Goal: Information Seeking & Learning: Learn about a topic

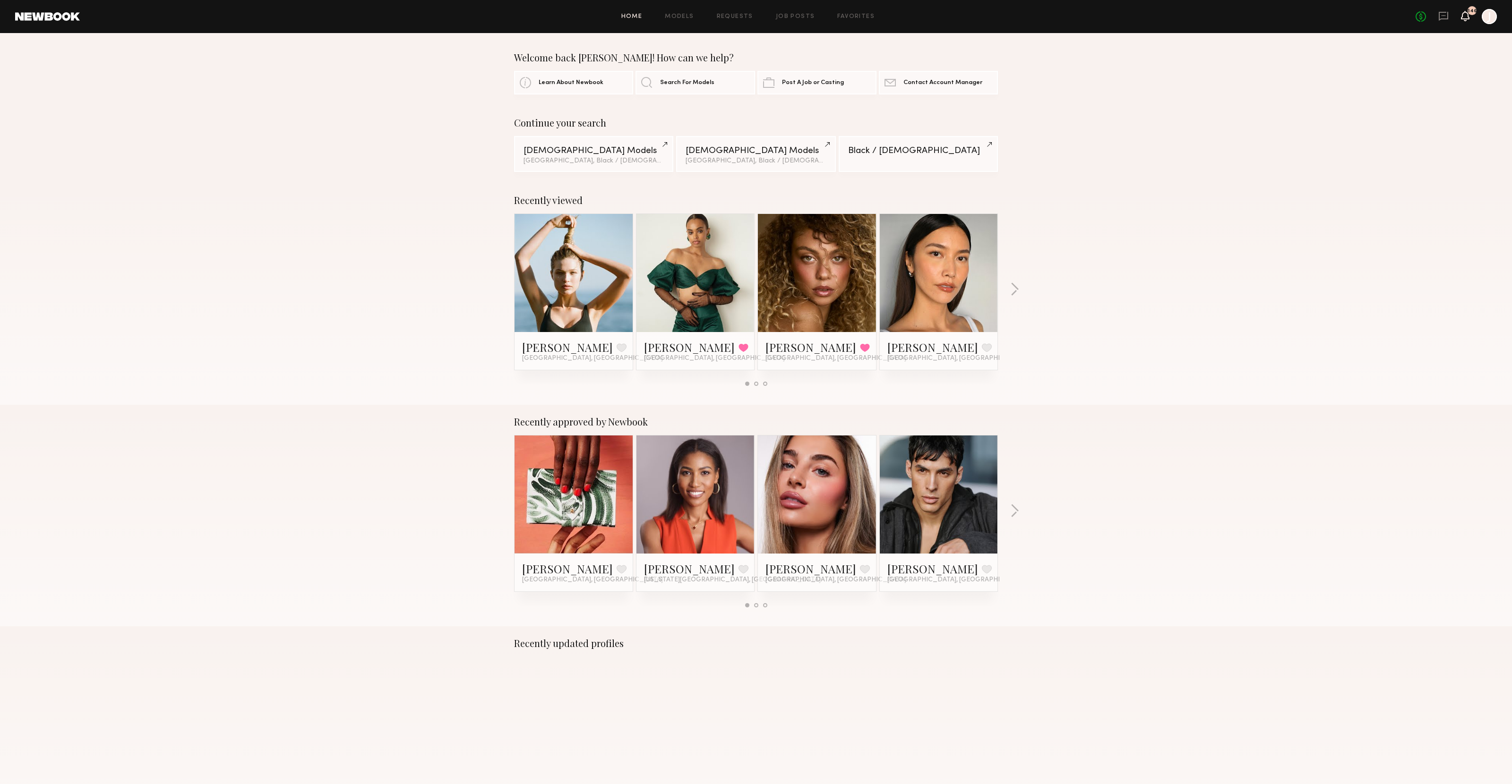
click at [1467, 13] on icon at bounding box center [1465, 15] width 8 height 6
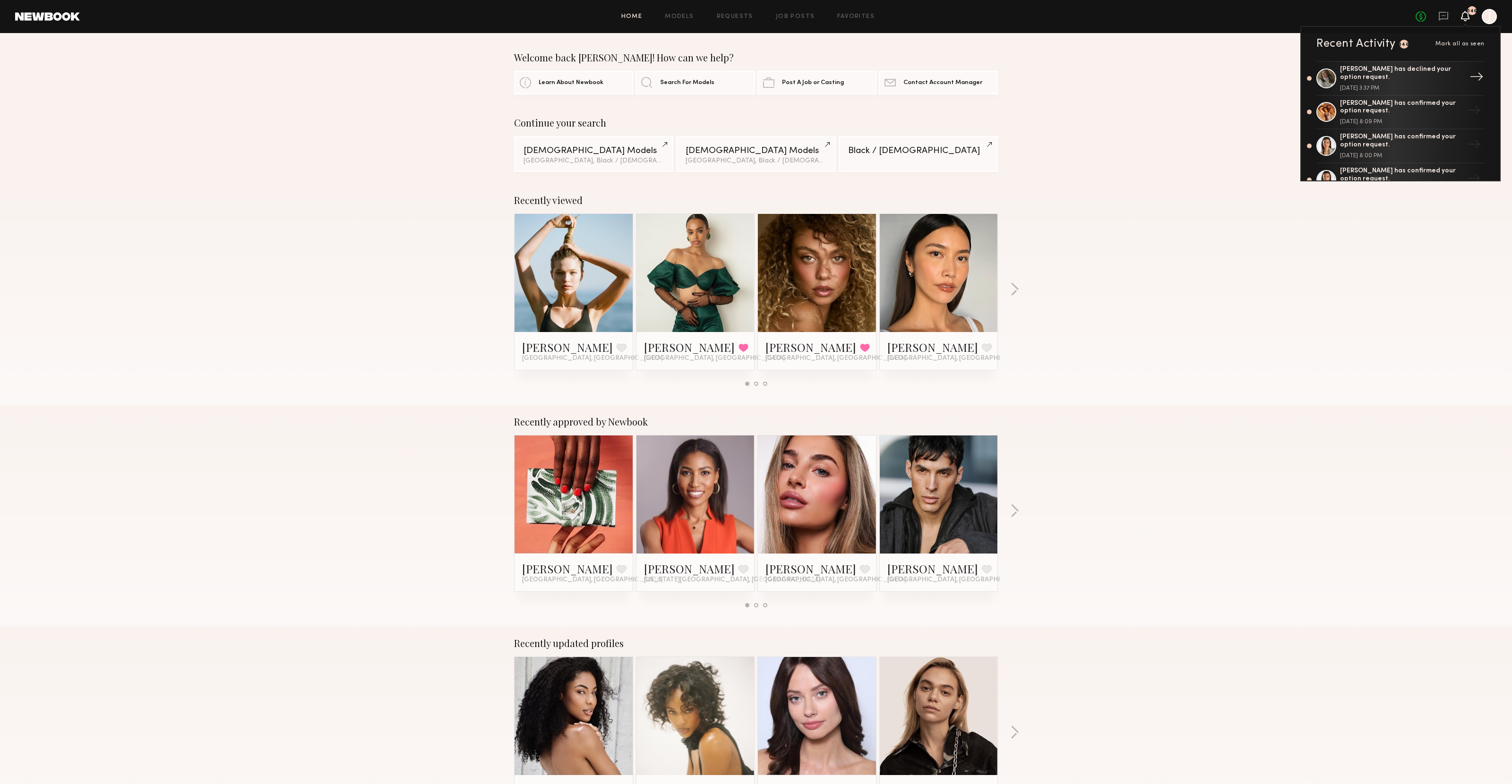
click at [1357, 70] on div "Alexis K. has declined your option request." at bounding box center [1401, 73] width 123 height 16
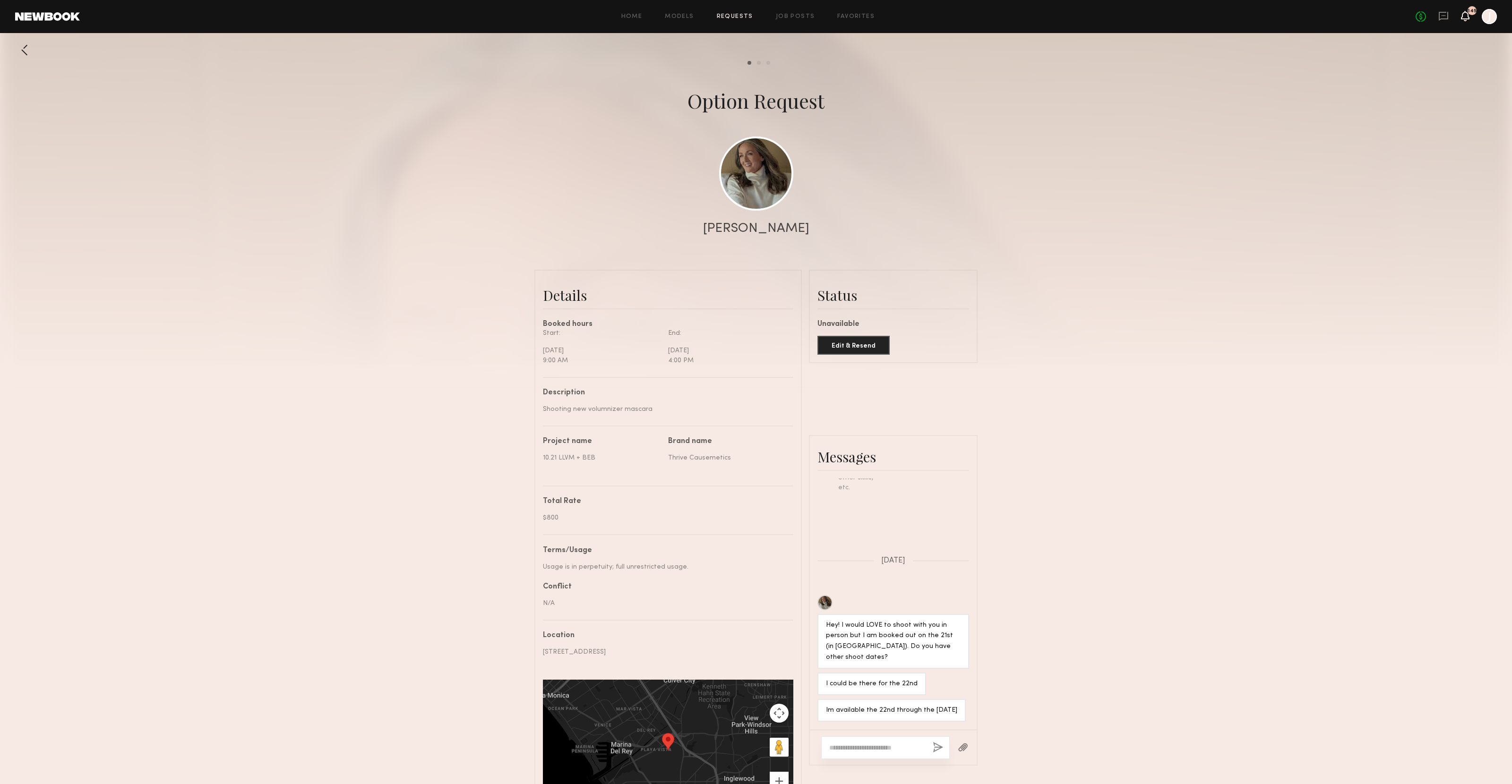
click at [1467, 16] on icon at bounding box center [1465, 15] width 8 height 6
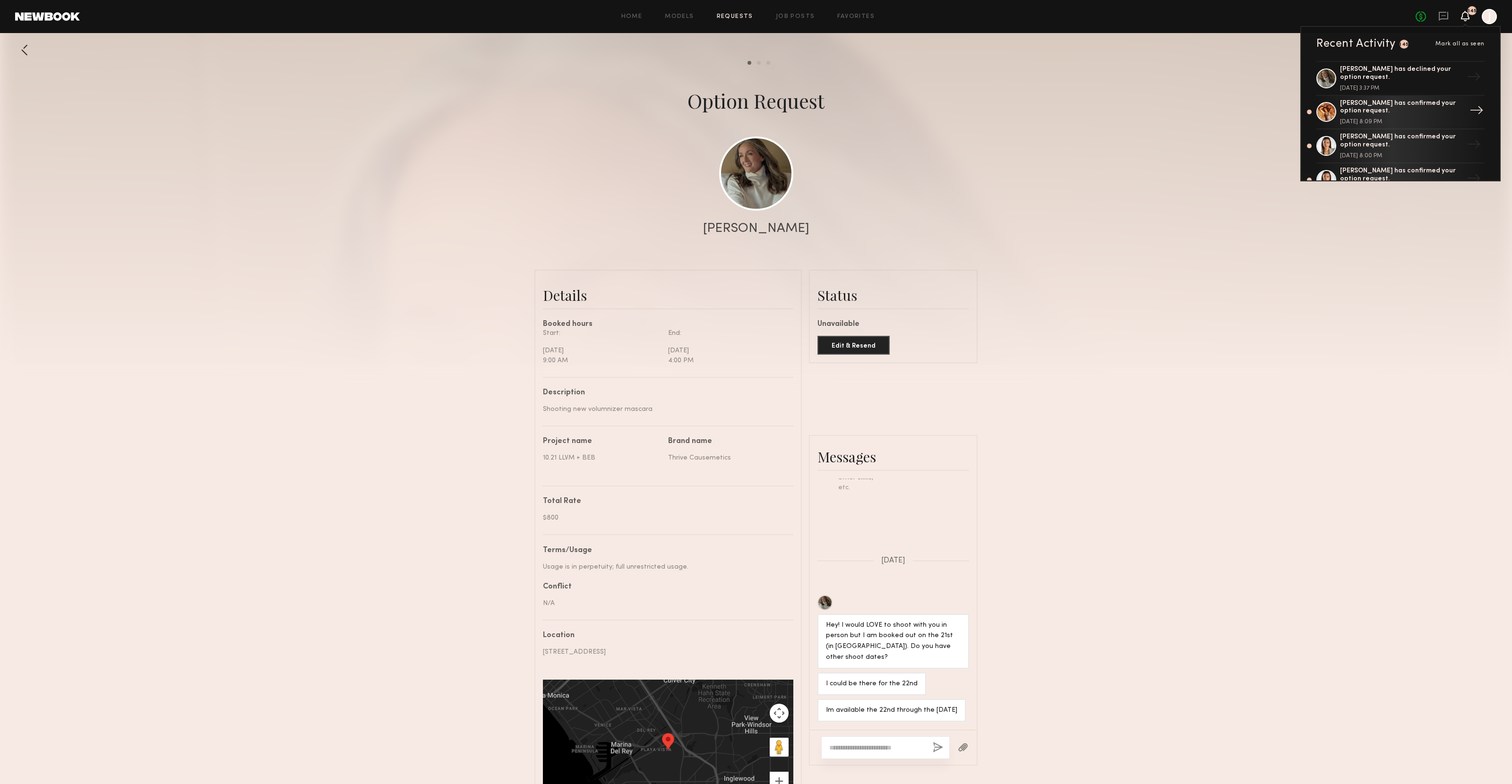
click at [1392, 105] on div "Miya R. has confirmed your option request." at bounding box center [1401, 107] width 123 height 16
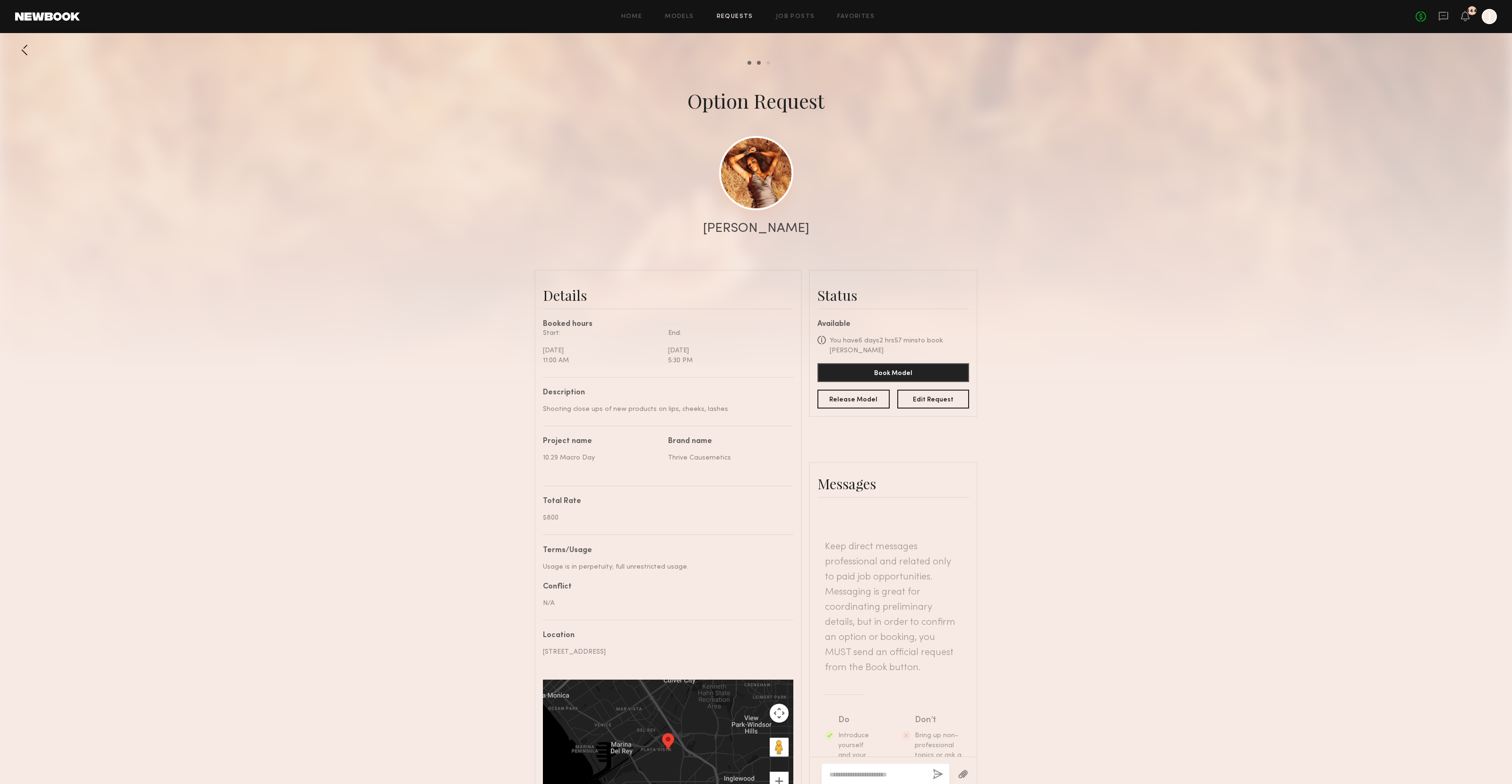
click at [760, 175] on link at bounding box center [756, 173] width 74 height 74
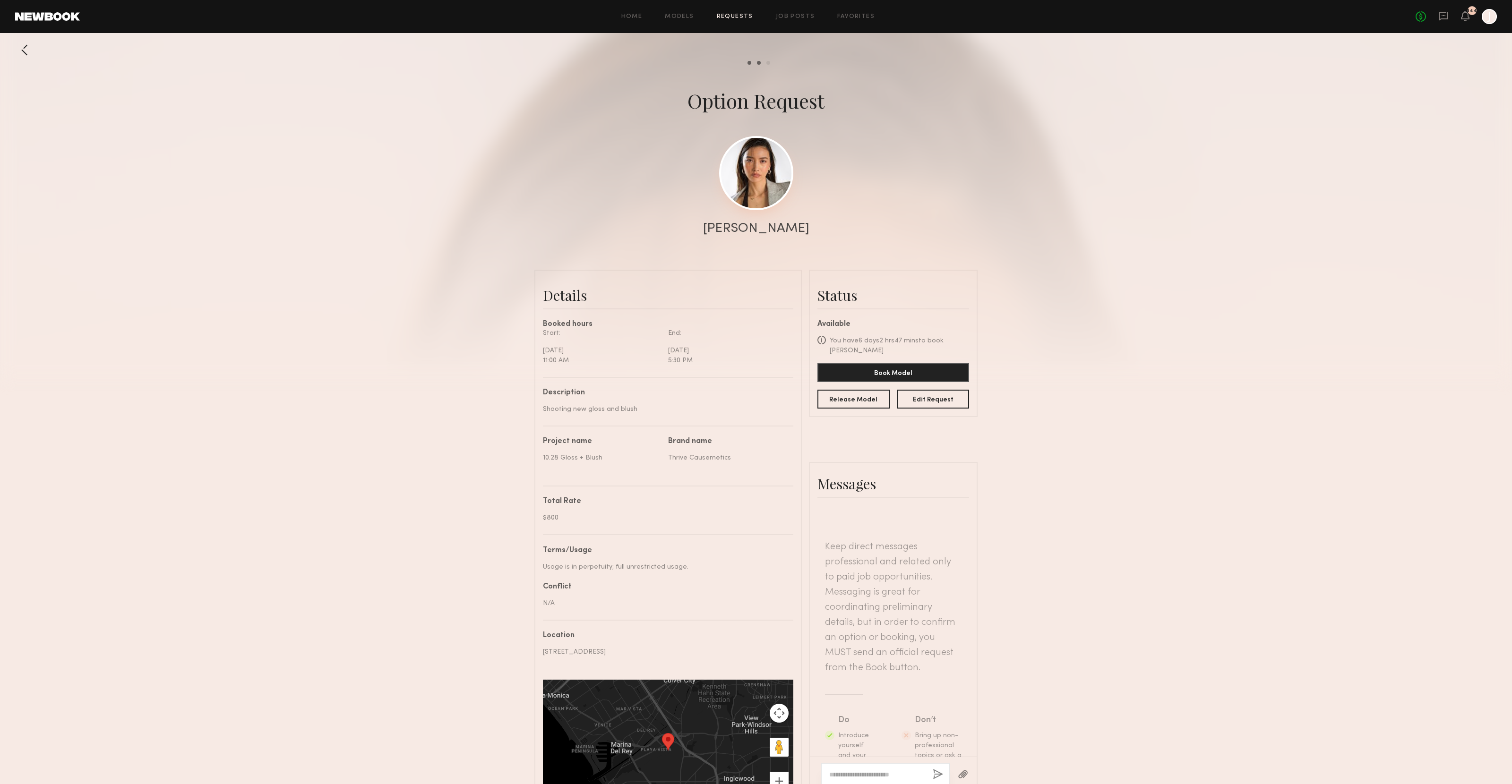
click at [754, 163] on link at bounding box center [756, 173] width 74 height 74
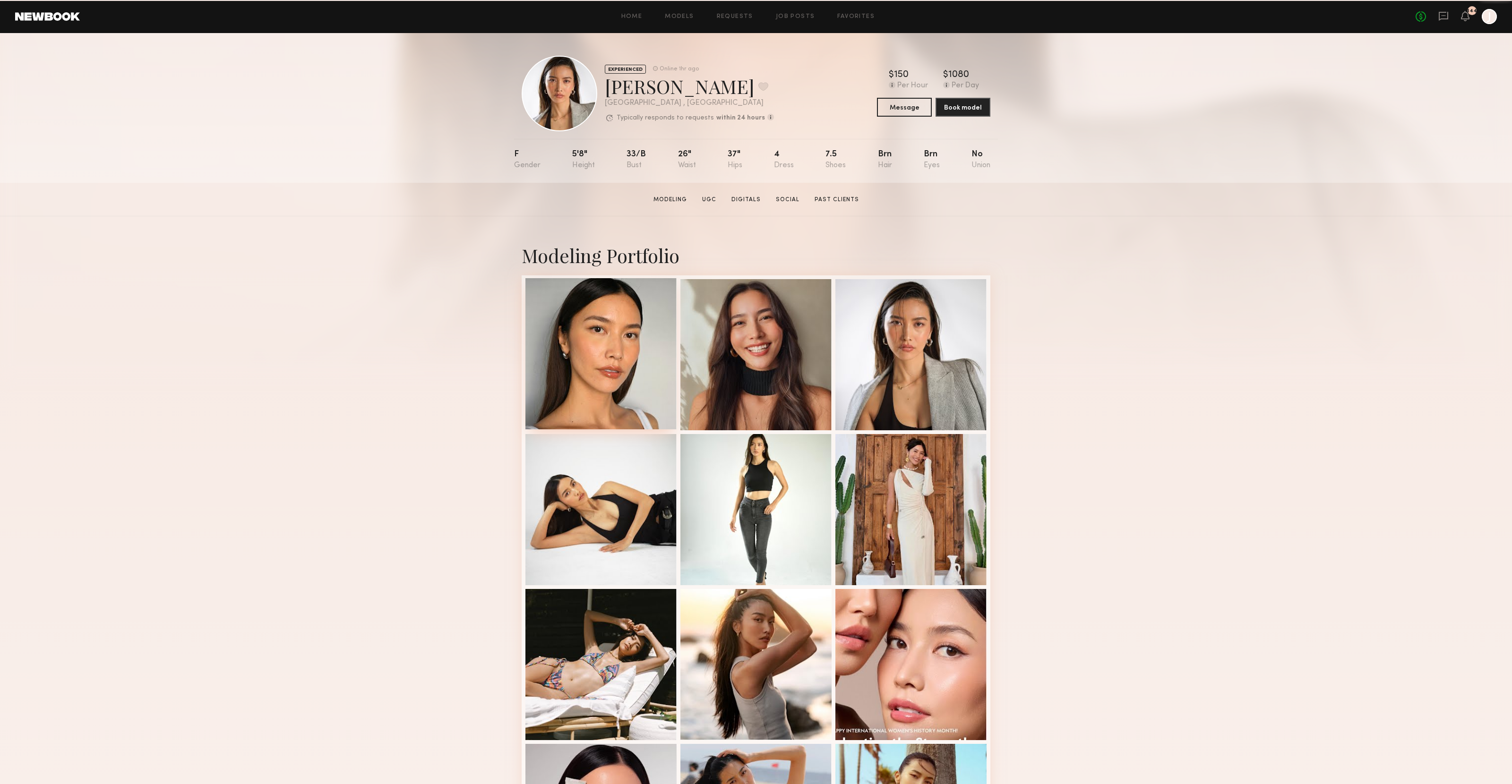
click at [619, 347] on div at bounding box center [601, 354] width 151 height 151
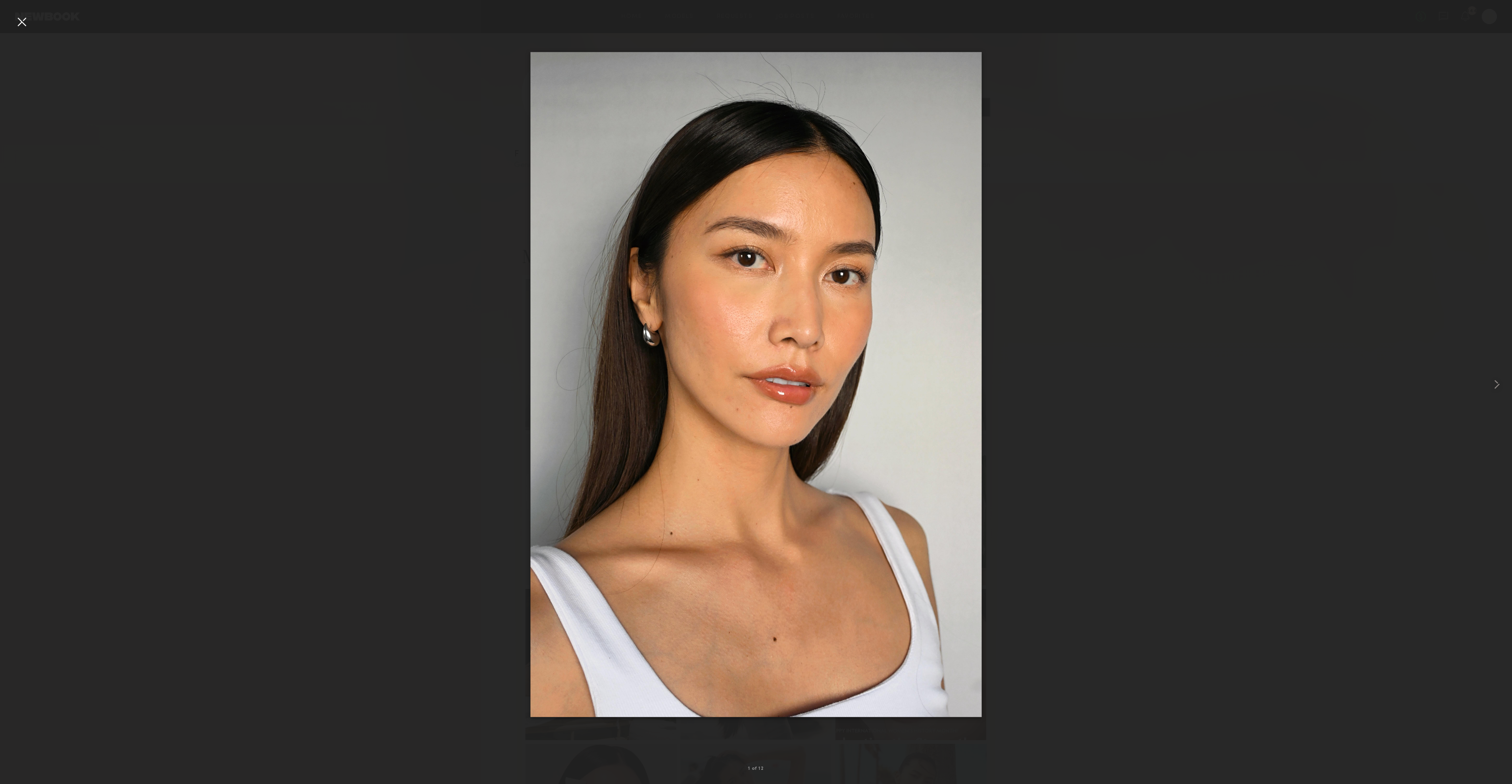
click at [1099, 336] on div at bounding box center [756, 384] width 1512 height 739
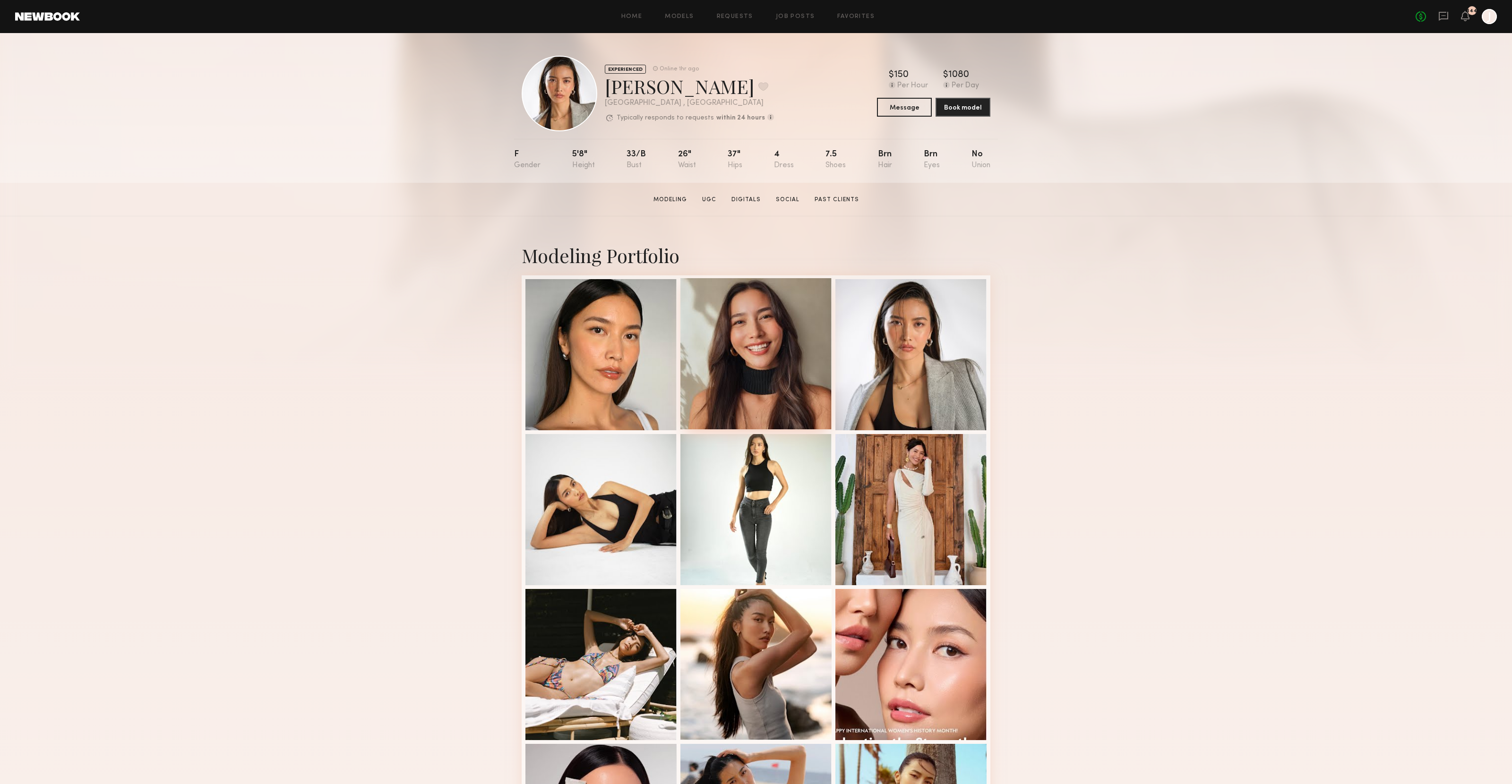
click at [795, 339] on div at bounding box center [756, 354] width 151 height 151
click at [907, 339] on div at bounding box center [911, 354] width 151 height 151
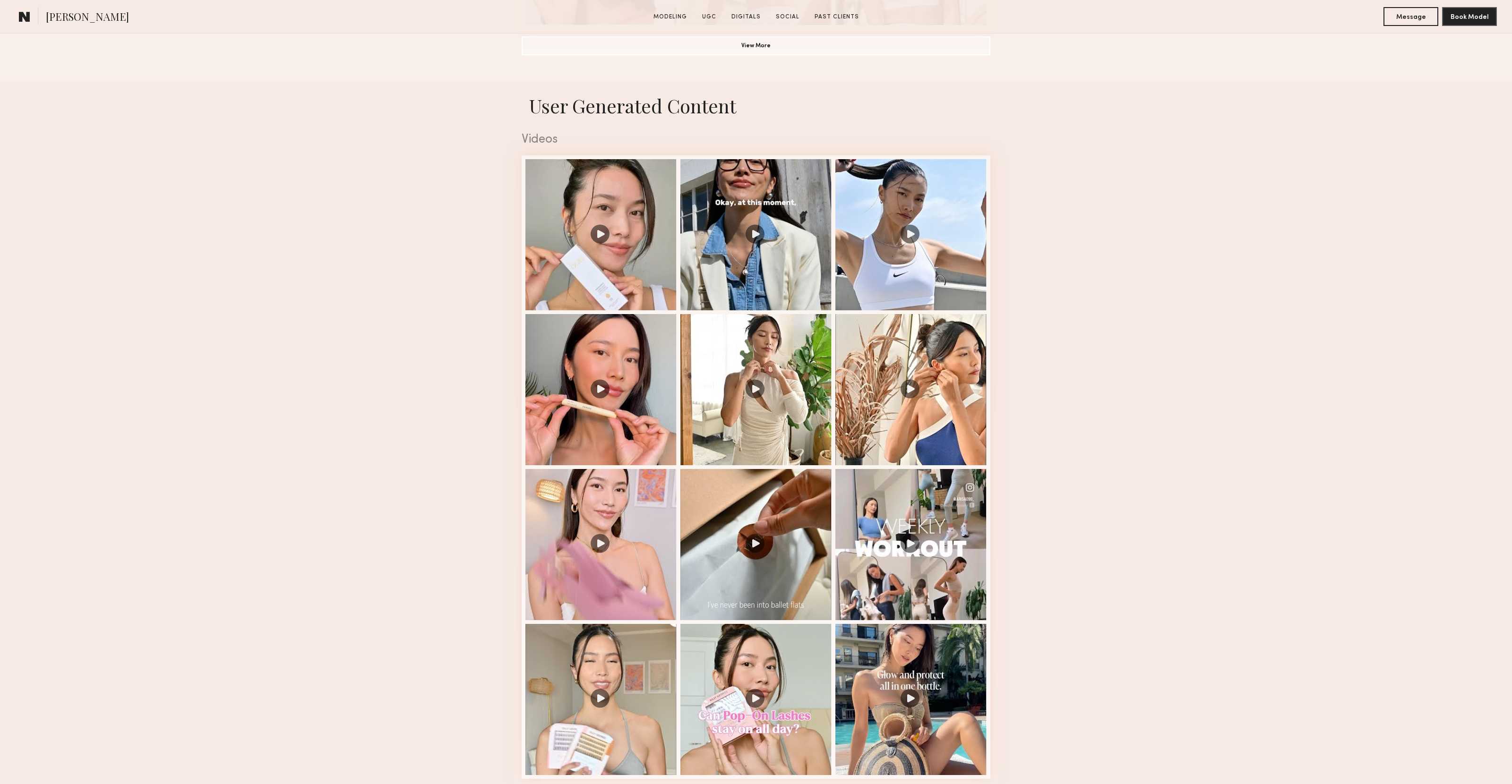
scroll to position [877, 0]
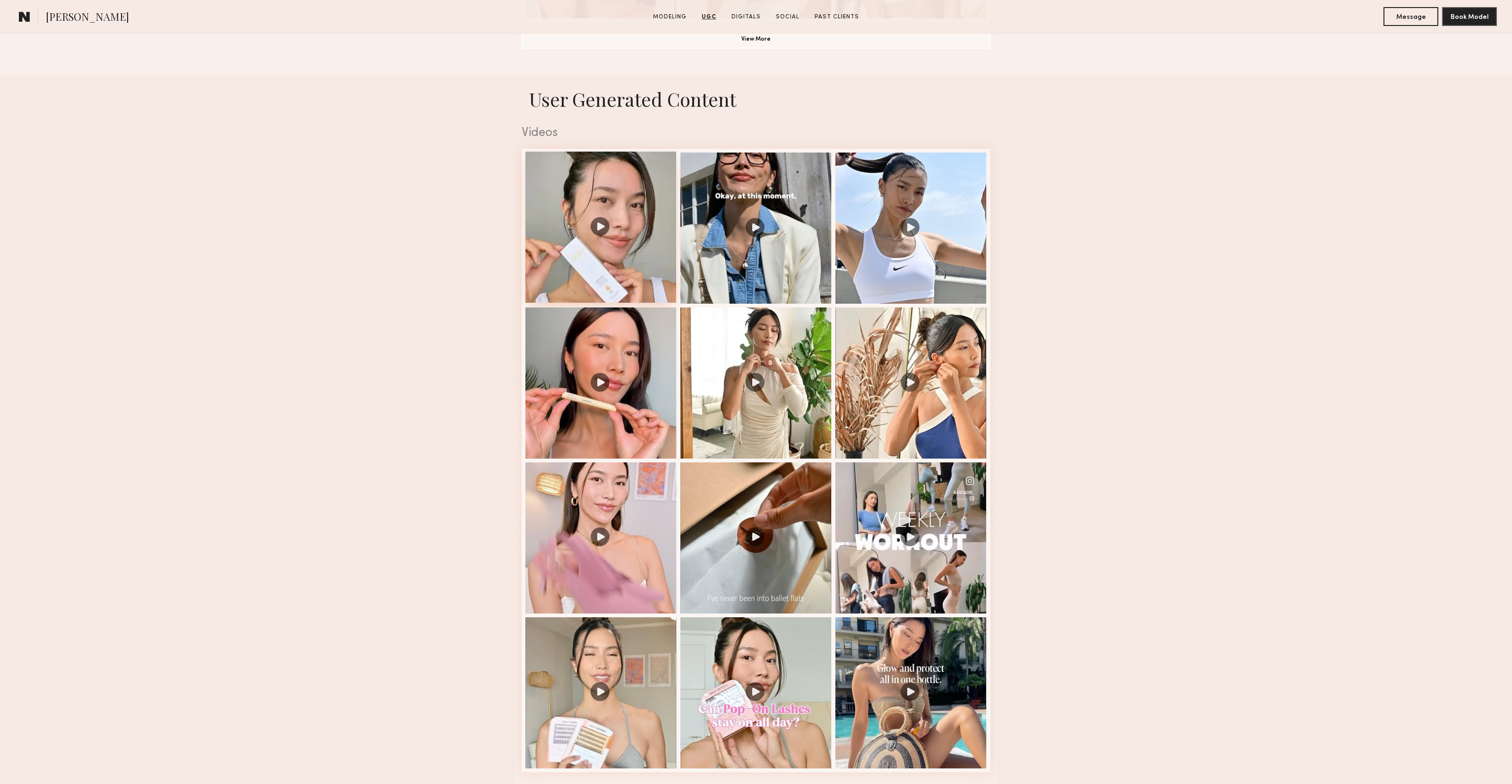
click at [646, 268] on div at bounding box center [601, 227] width 151 height 151
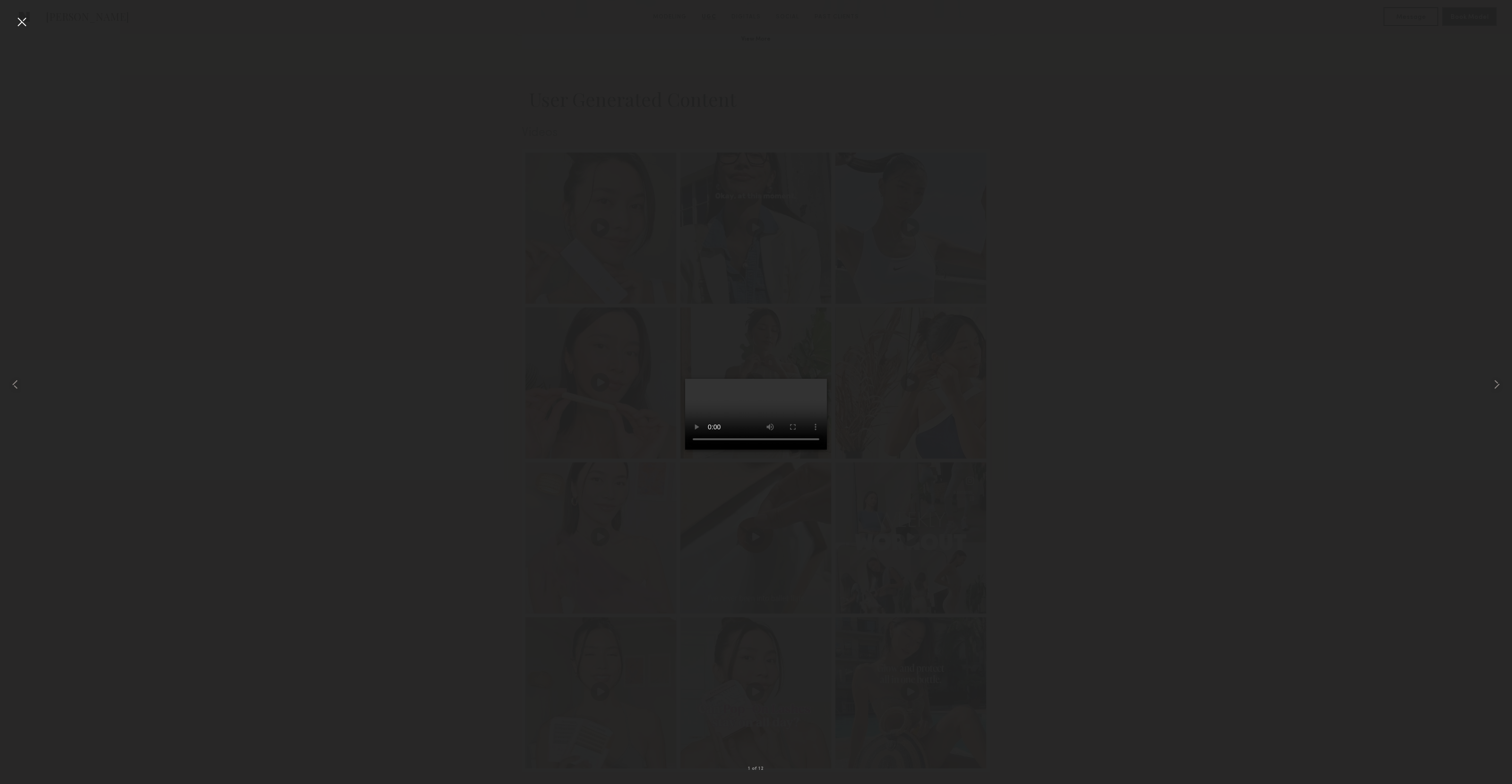
click at [731, 379] on video at bounding box center [756, 414] width 142 height 71
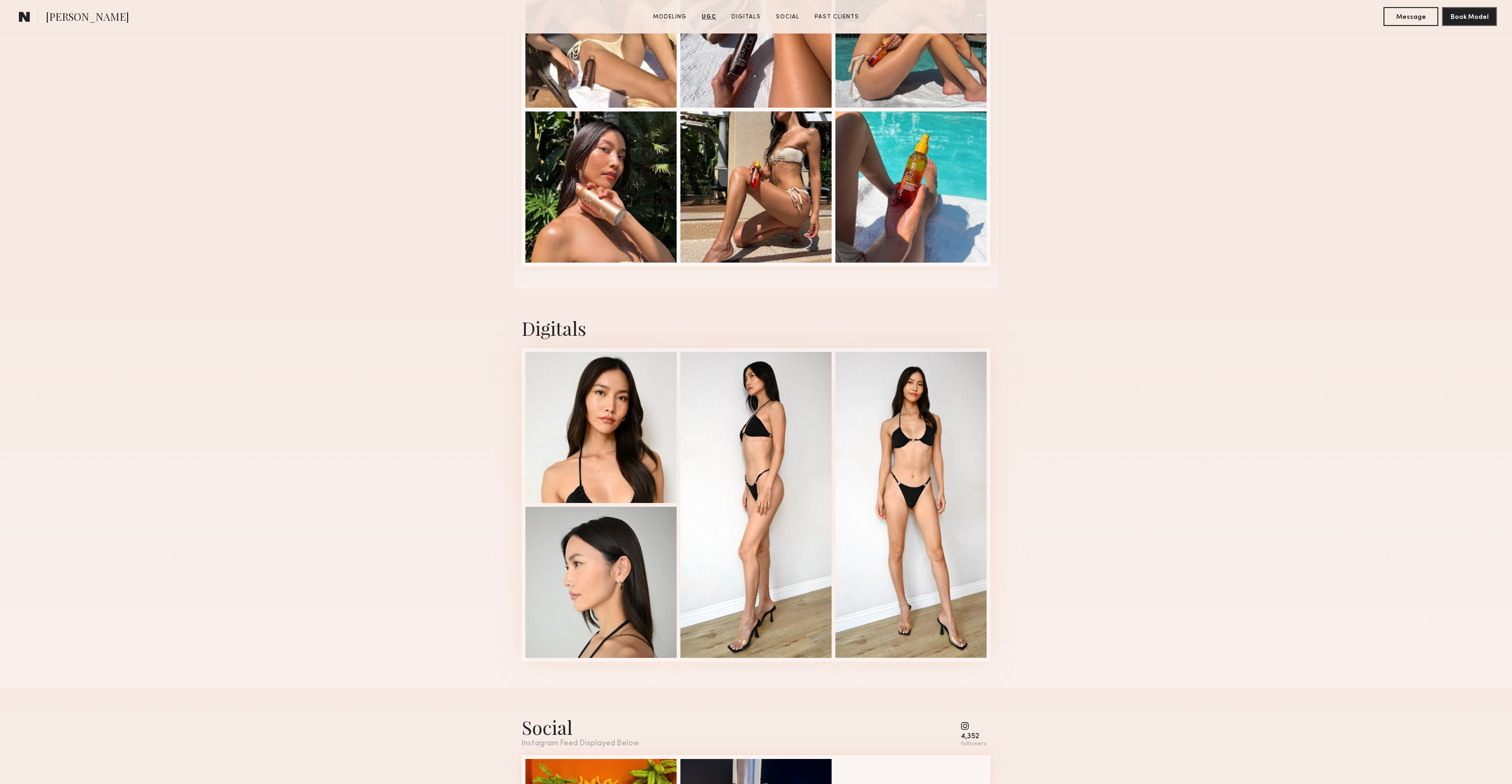
scroll to position [2202, 0]
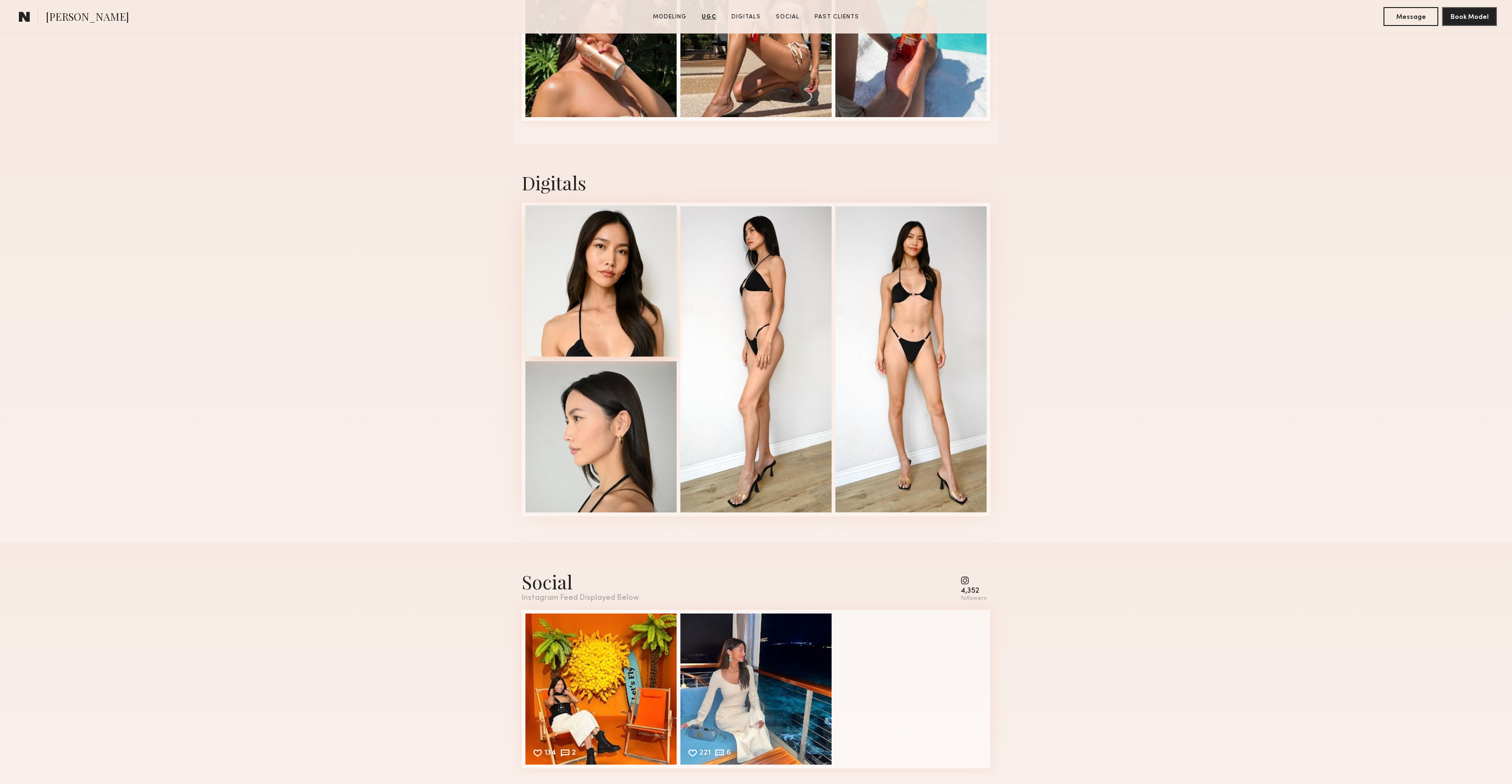
click at [624, 296] on div at bounding box center [601, 281] width 151 height 151
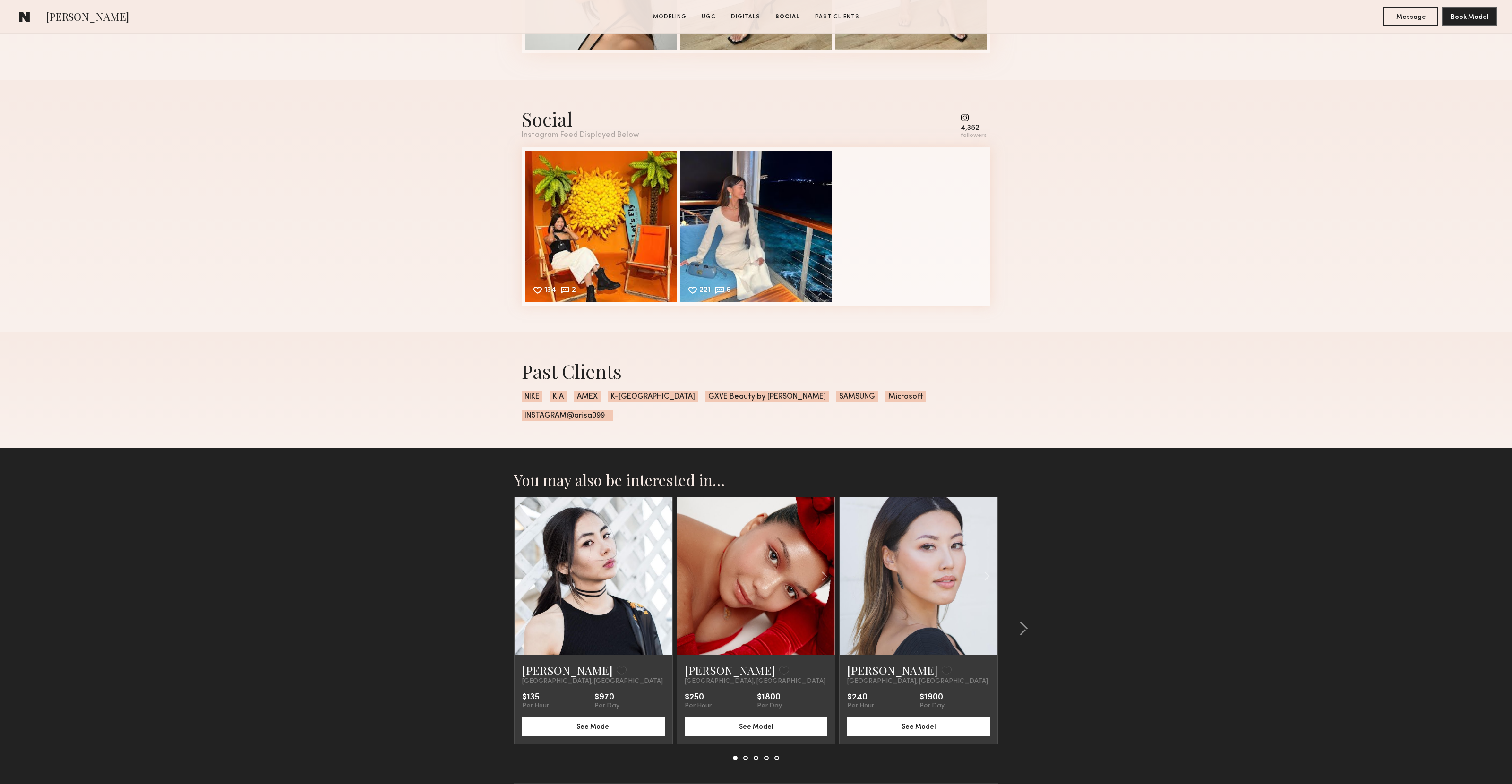
scroll to position [2664, 0]
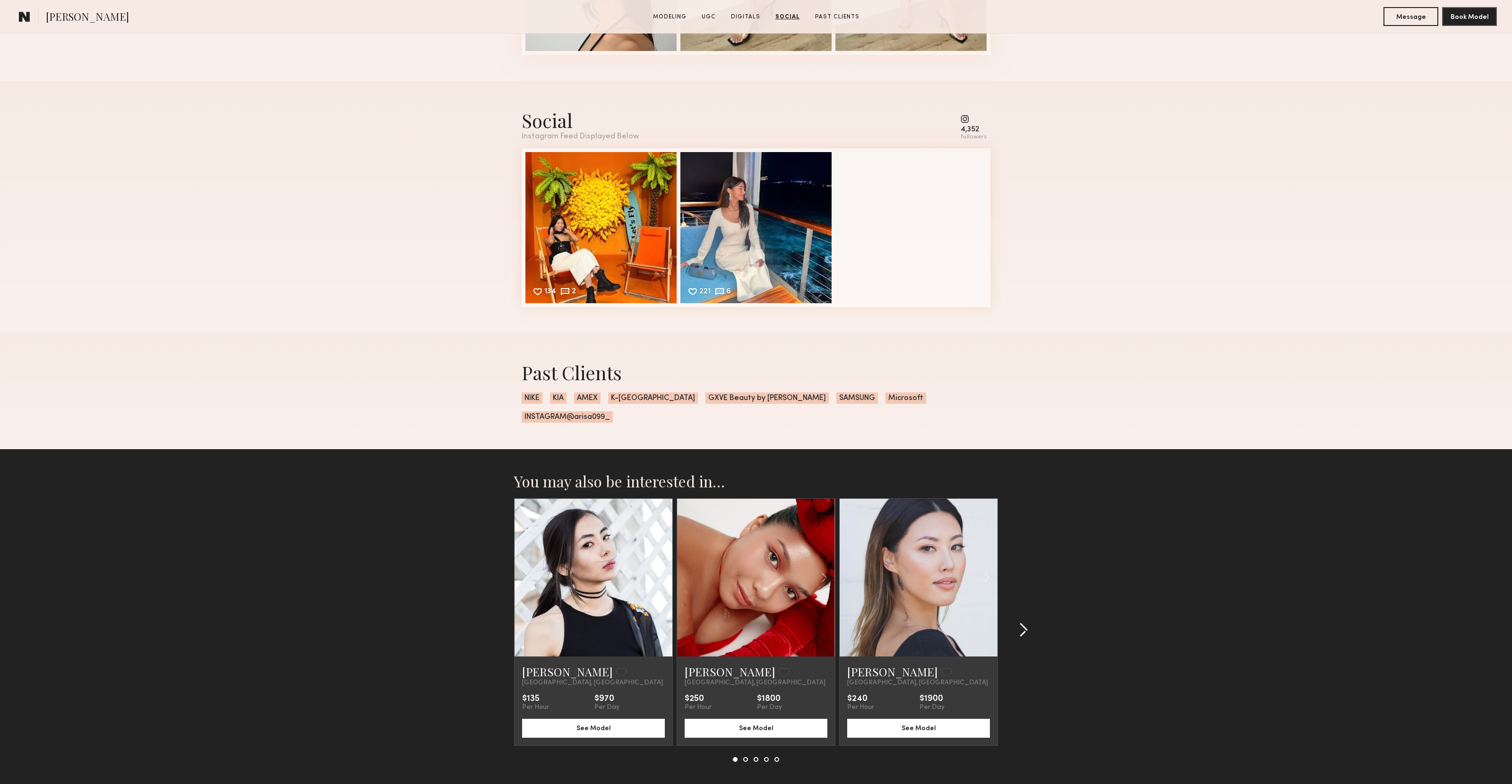
click at [1026, 623] on common-icon at bounding box center [1024, 630] width 9 height 15
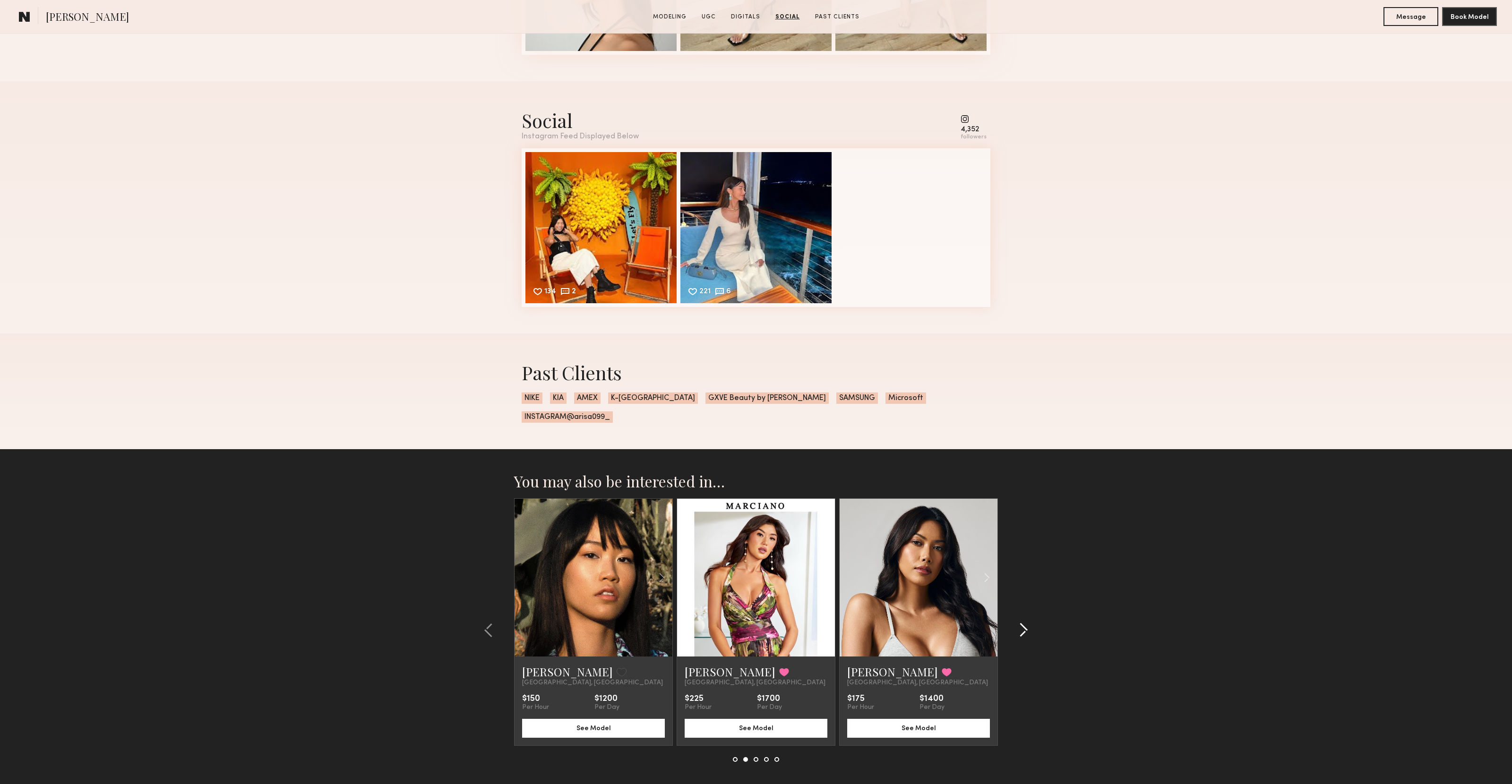
click at [1026, 623] on common-icon at bounding box center [1024, 630] width 9 height 15
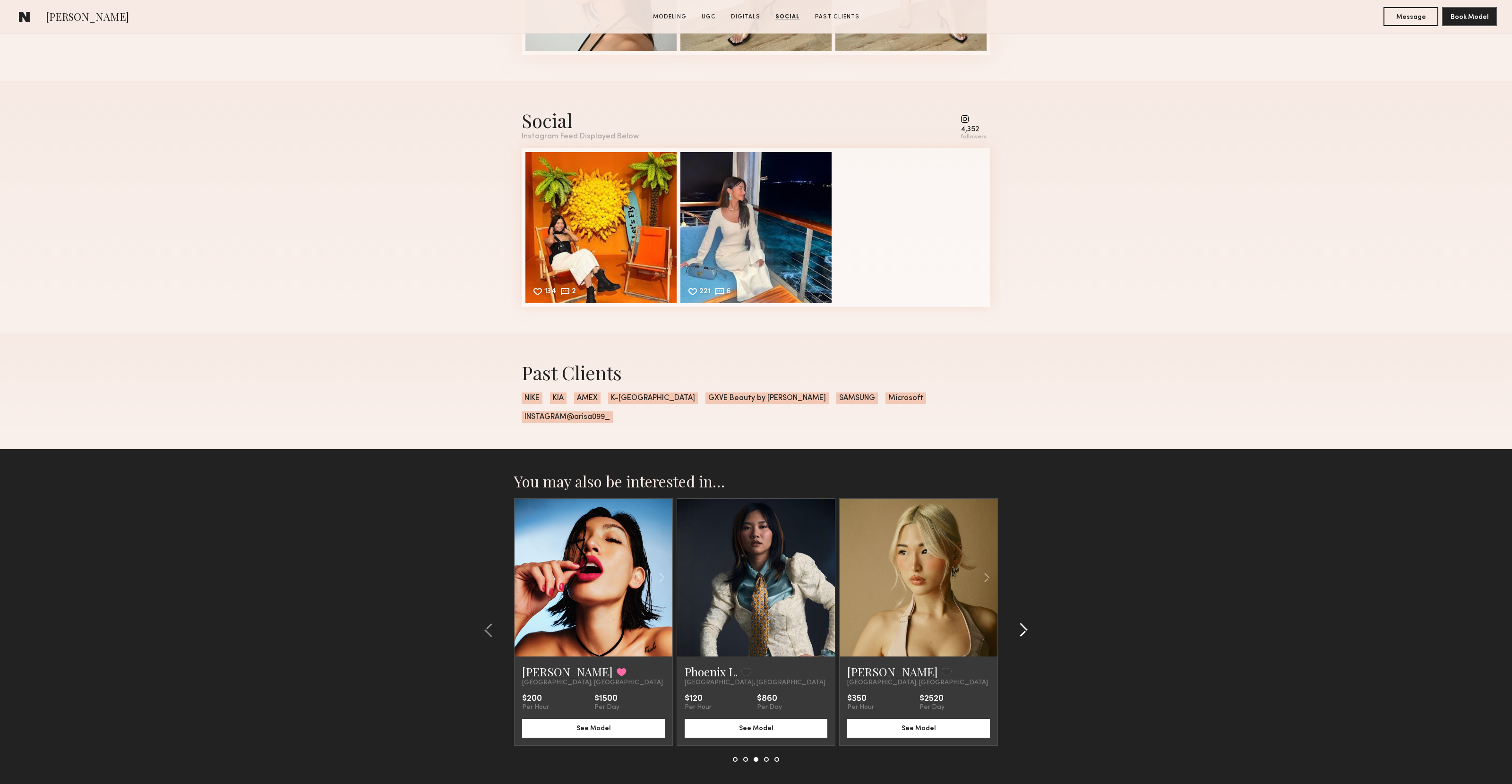
click at [1026, 623] on common-icon at bounding box center [1024, 630] width 9 height 15
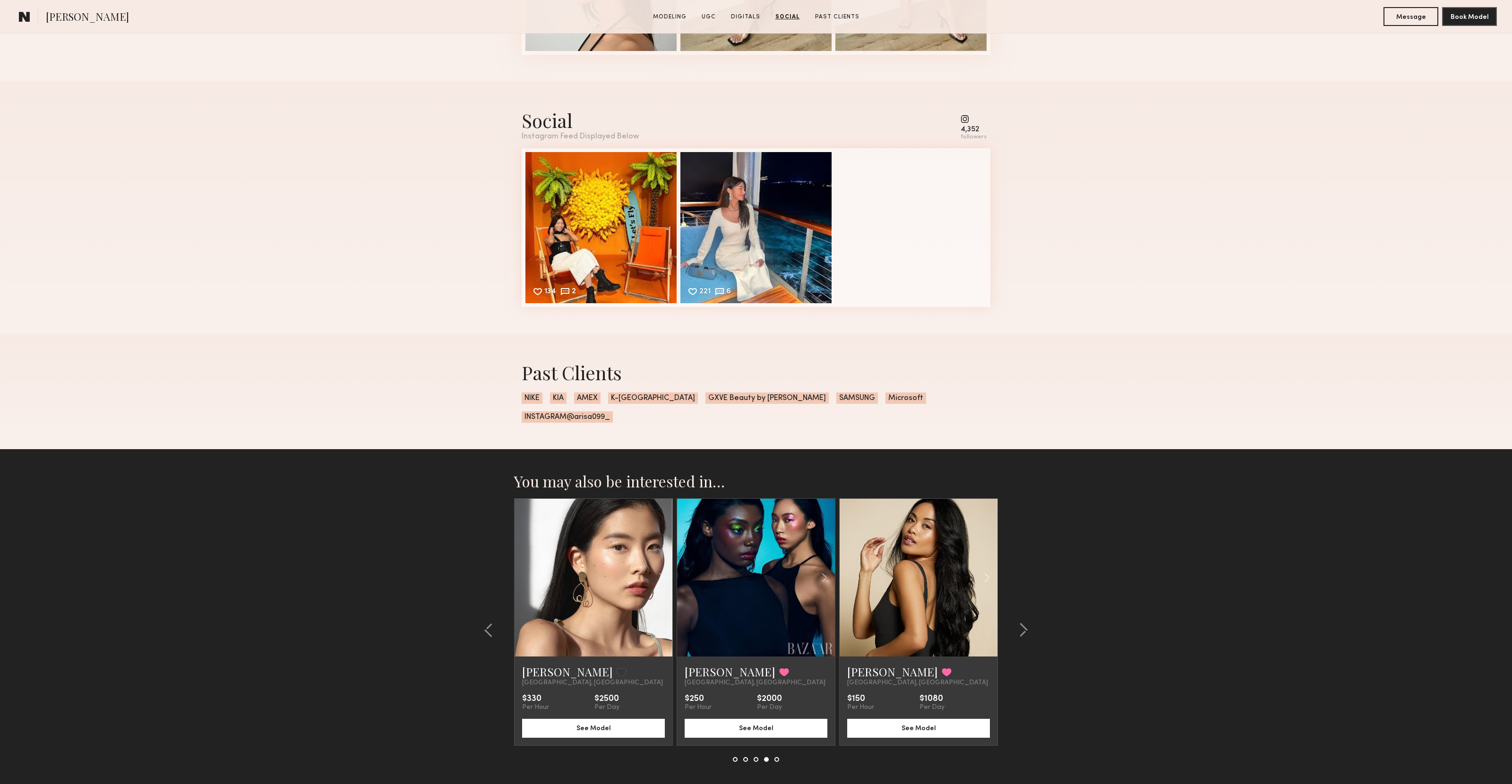
click at [923, 592] on link at bounding box center [919, 577] width 54 height 158
